Goal: Check status: Check status

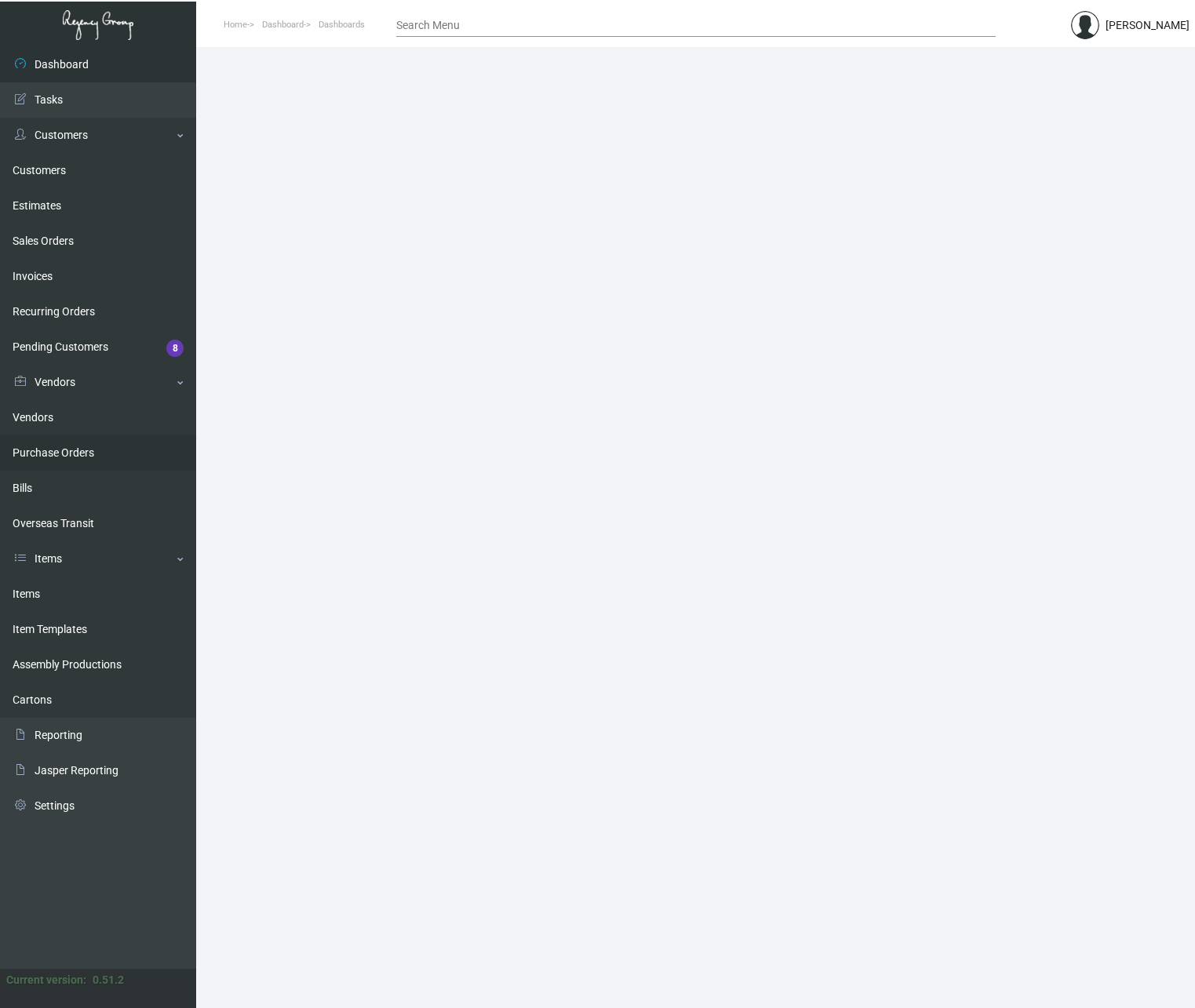
click at [74, 451] on link "Purchase Orders" at bounding box center [98, 453] width 196 height 35
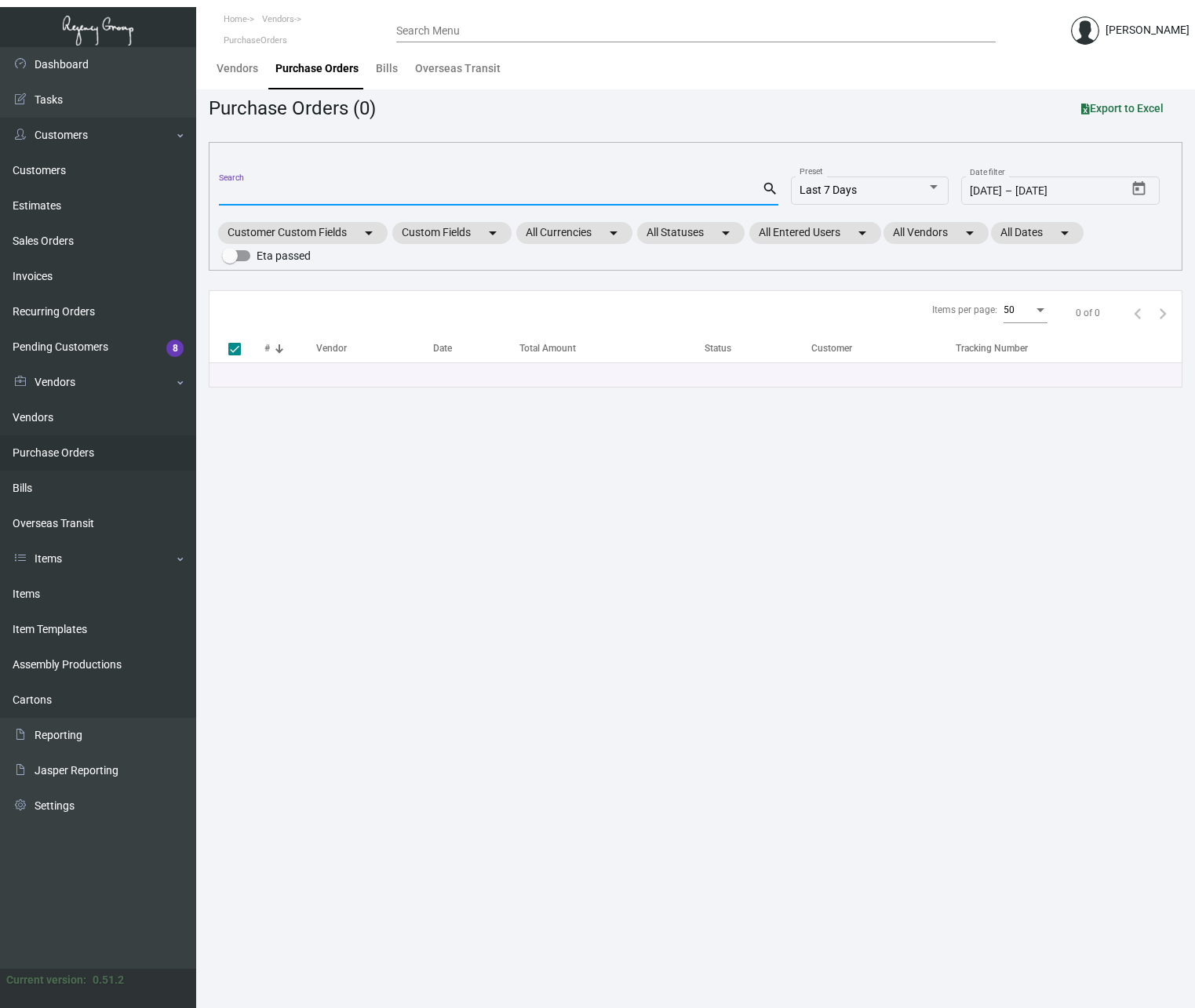
click at [252, 193] on input "Search" at bounding box center [490, 193] width 543 height 12
paste input "12285"
type input "12285"
checkbox input "false"
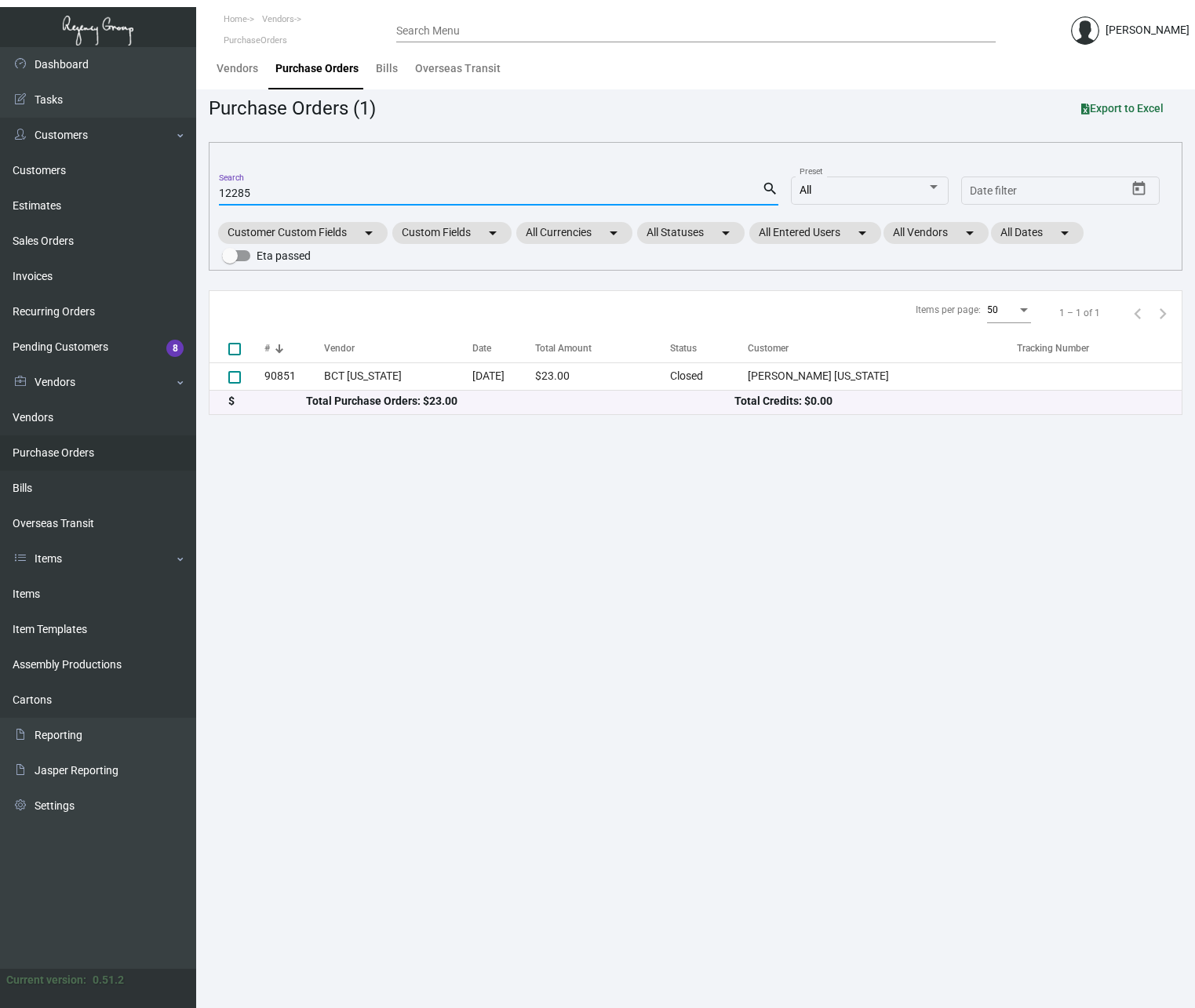
type input "12285"
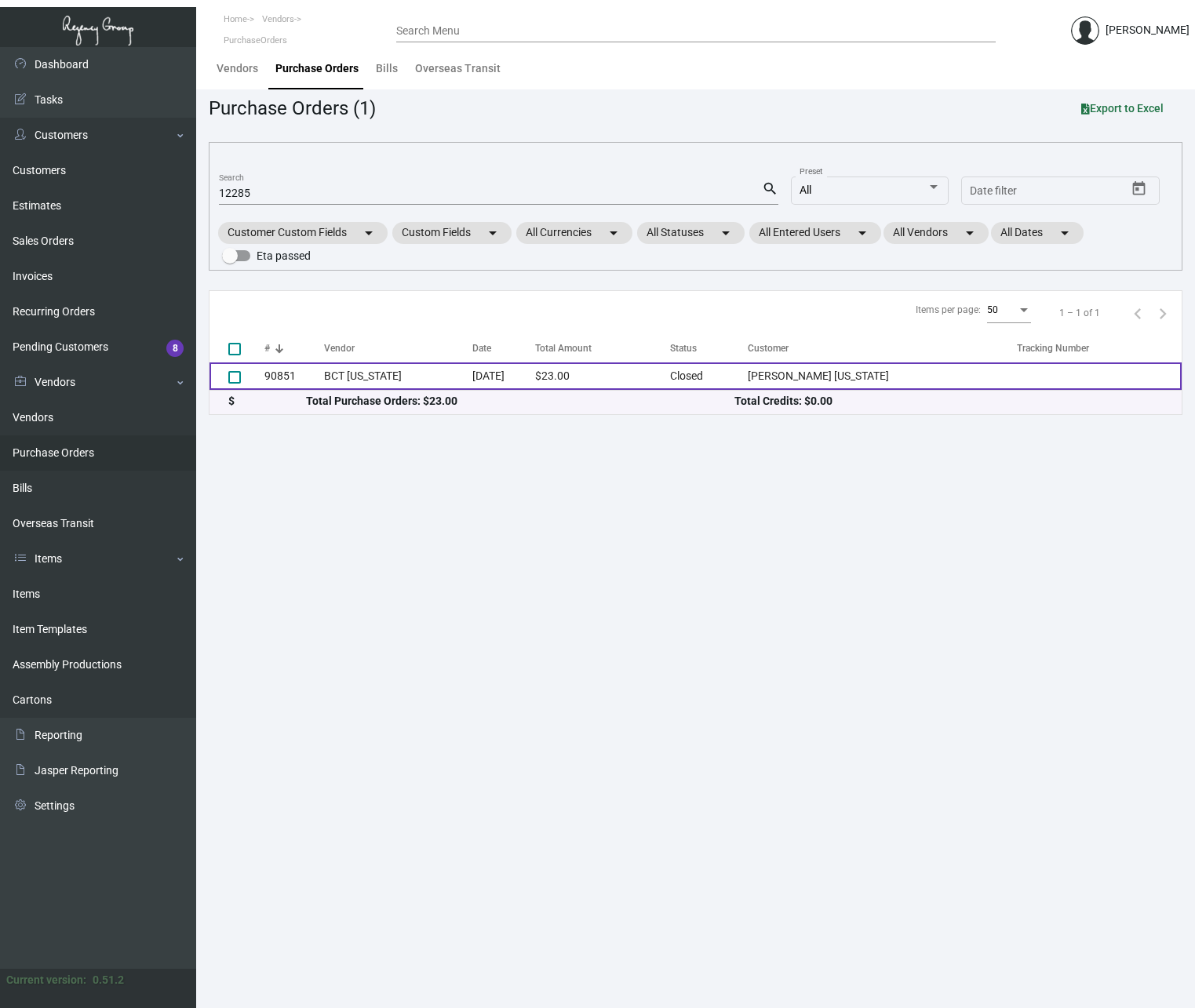
click at [267, 379] on td "90851" at bounding box center [294, 377] width 60 height 28
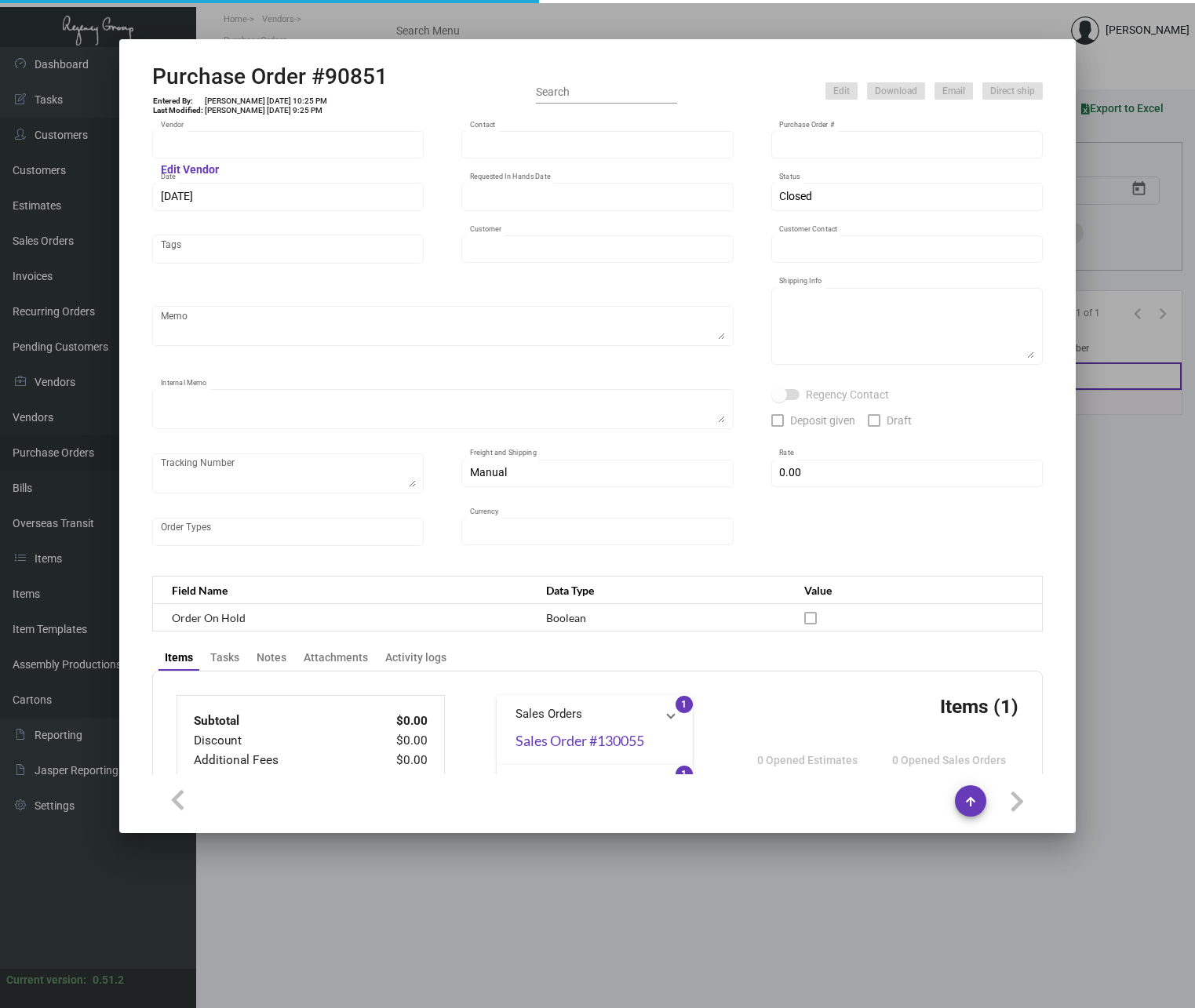
type input "BCT [US_STATE]"
type input "[PERSON_NAME]"
type input "90851"
type input "[DATE]"
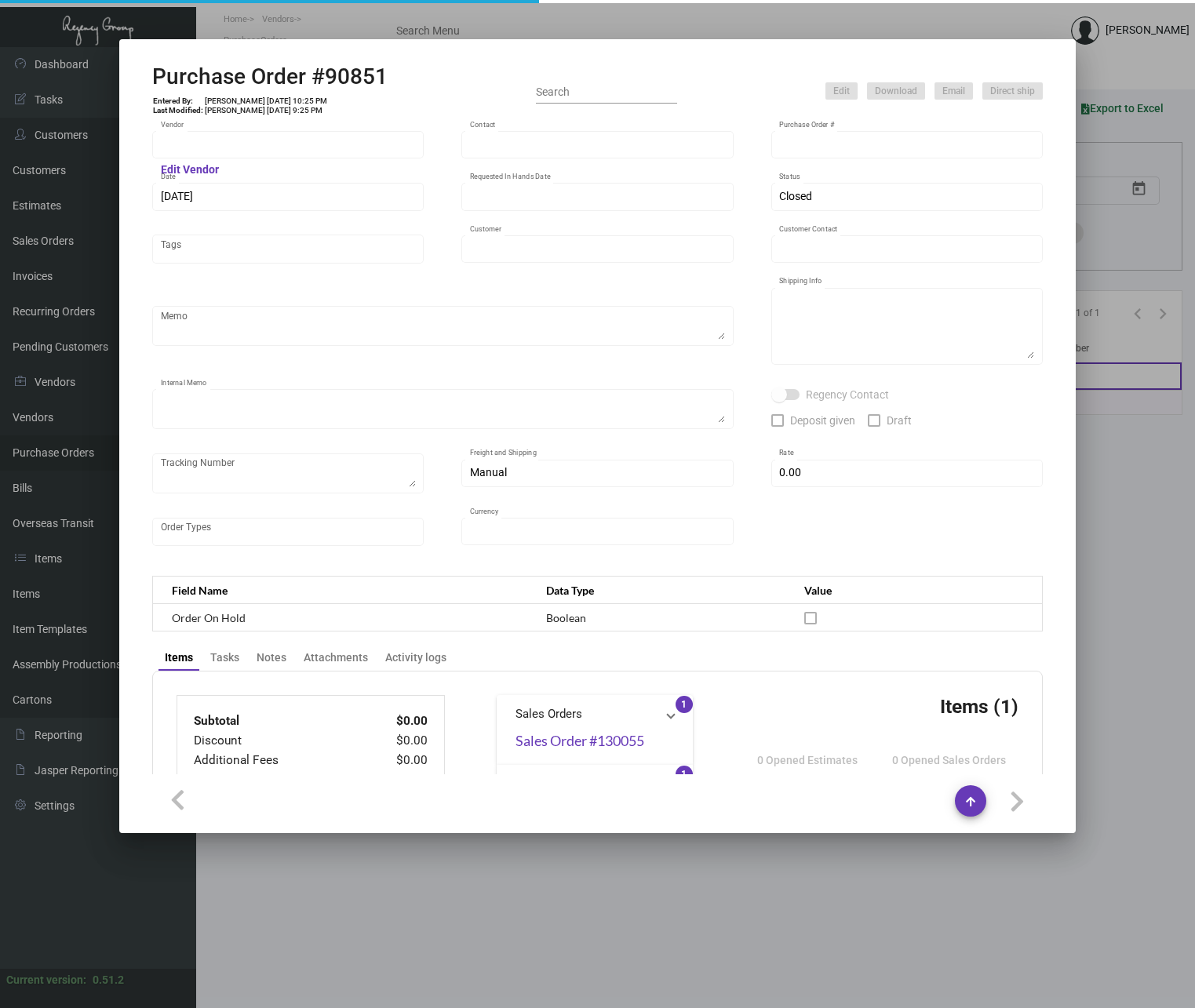
type input "[PERSON_NAME] [US_STATE]"
type input "Accounts Payable"
type textarea "[PERSON_NAME] [US_STATE] - [PERSON_NAME] [STREET_ADDRESS][US_STATE]"
type textarea "Portal Shipping Charge: $12.60"
type input "$ 0.00"
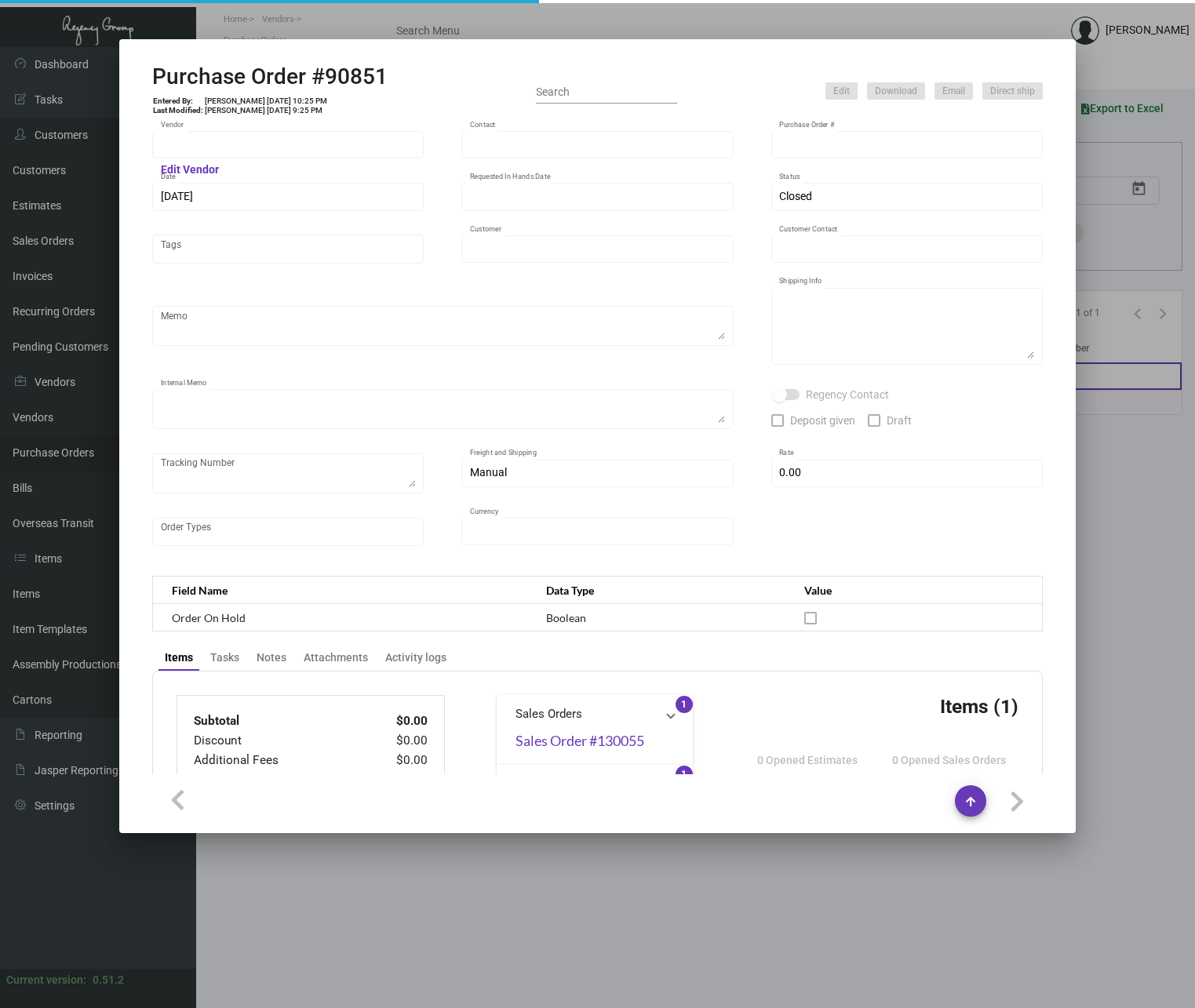
type input "United States Dollar $"
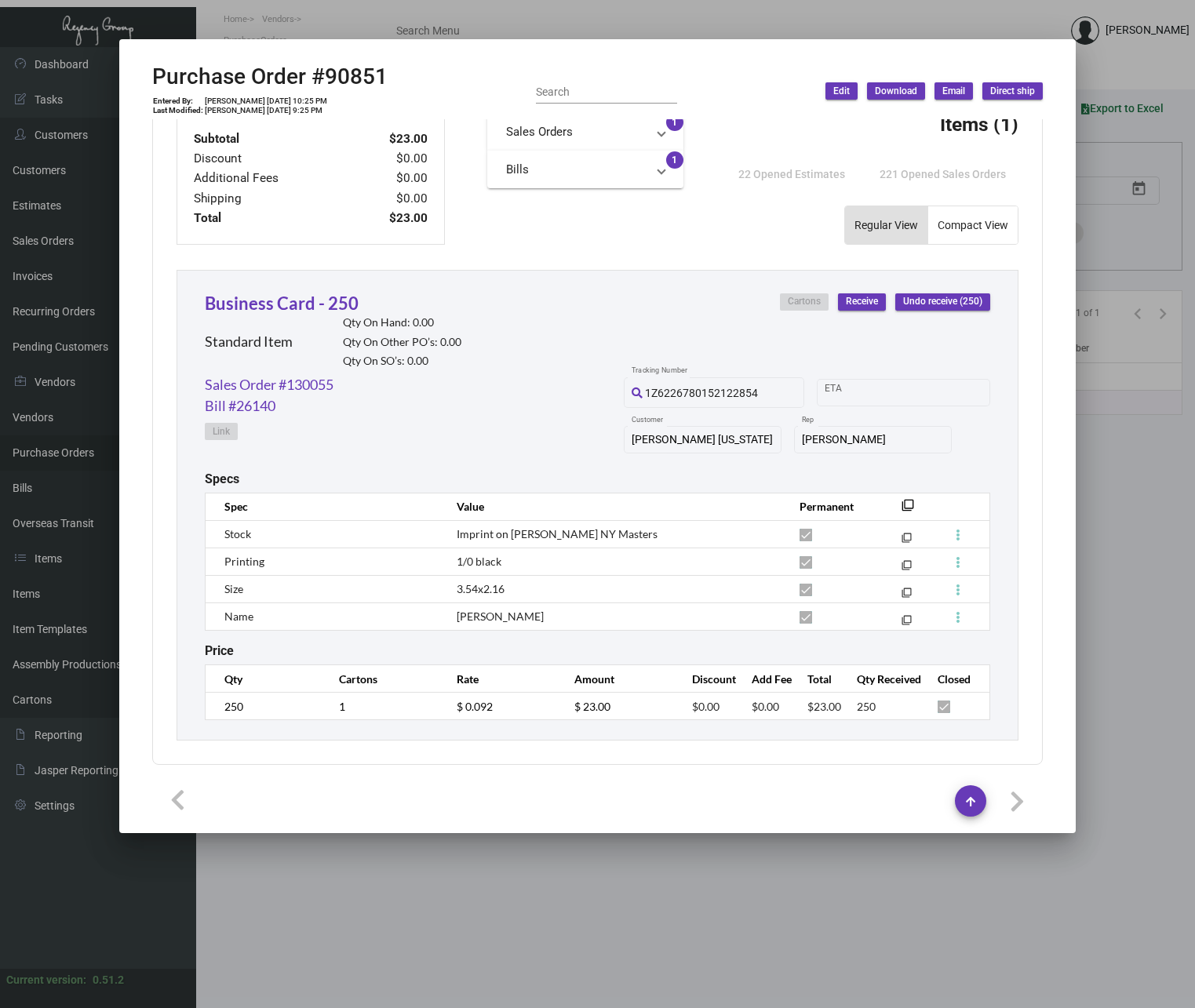
click at [1146, 68] on div at bounding box center [598, 504] width 1195 height 1008
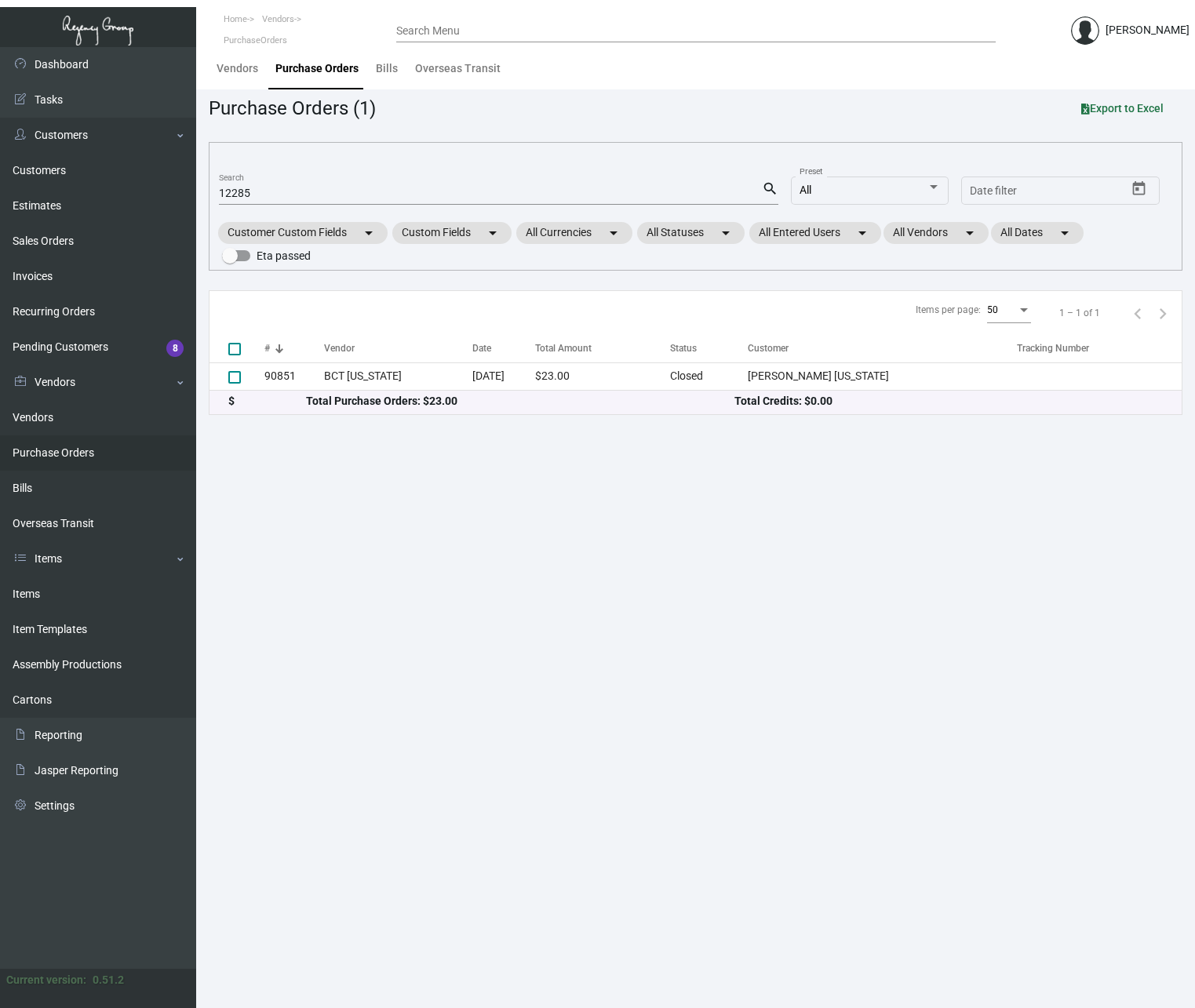
click at [290, 198] on input "12285" at bounding box center [490, 193] width 543 height 12
click at [772, 188] on mat-icon "search" at bounding box center [771, 189] width 17 height 19
